Goal: Navigation & Orientation: Go to known website

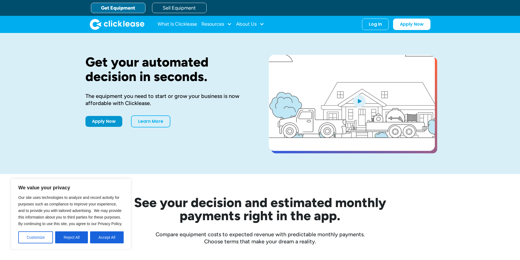
click at [470, 90] on div "Get your automated decision in seconds. The equipment you need to start or grow…" at bounding box center [260, 103] width 520 height 141
click at [374, 24] on div "Log In" at bounding box center [375, 22] width 13 height 5
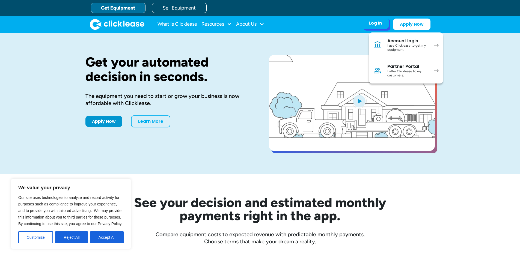
click at [404, 43] on div "Account login" at bounding box center [408, 40] width 41 height 5
